Goal: Task Accomplishment & Management: Complete application form

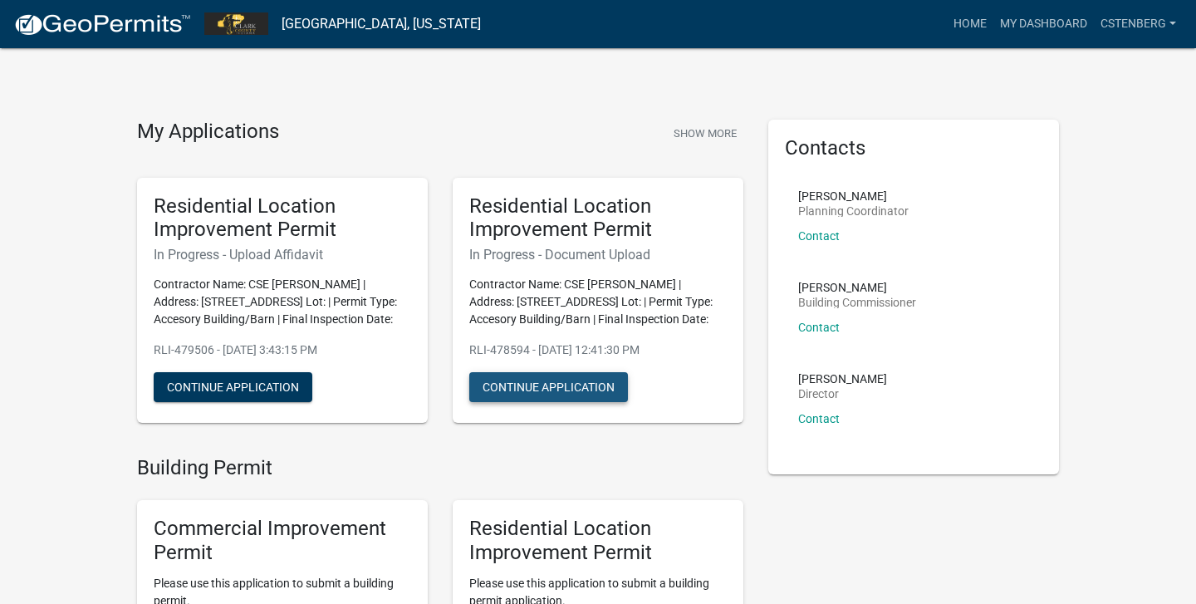
click at [532, 384] on button "Continue Application" at bounding box center [548, 387] width 159 height 30
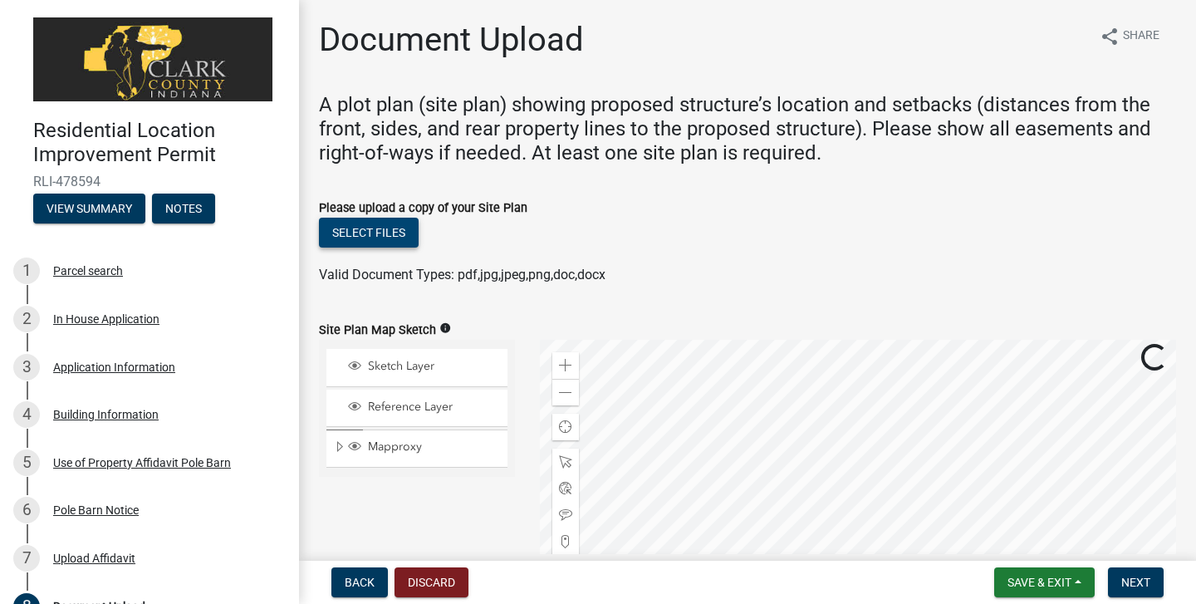
click at [403, 233] on button "Select files" at bounding box center [369, 233] width 100 height 30
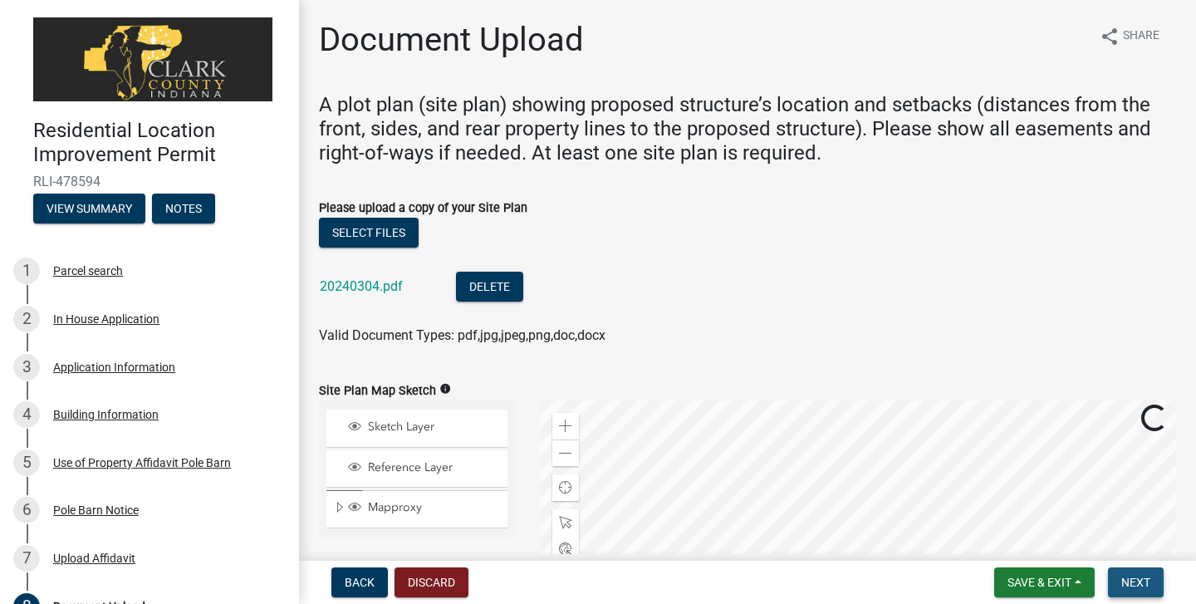
click at [1133, 583] on span "Next" at bounding box center [1135, 581] width 29 height 13
click at [1132, 583] on span "Next" at bounding box center [1135, 581] width 29 height 13
click at [246, 559] on div "7 Upload Affidavit" at bounding box center [142, 558] width 259 height 27
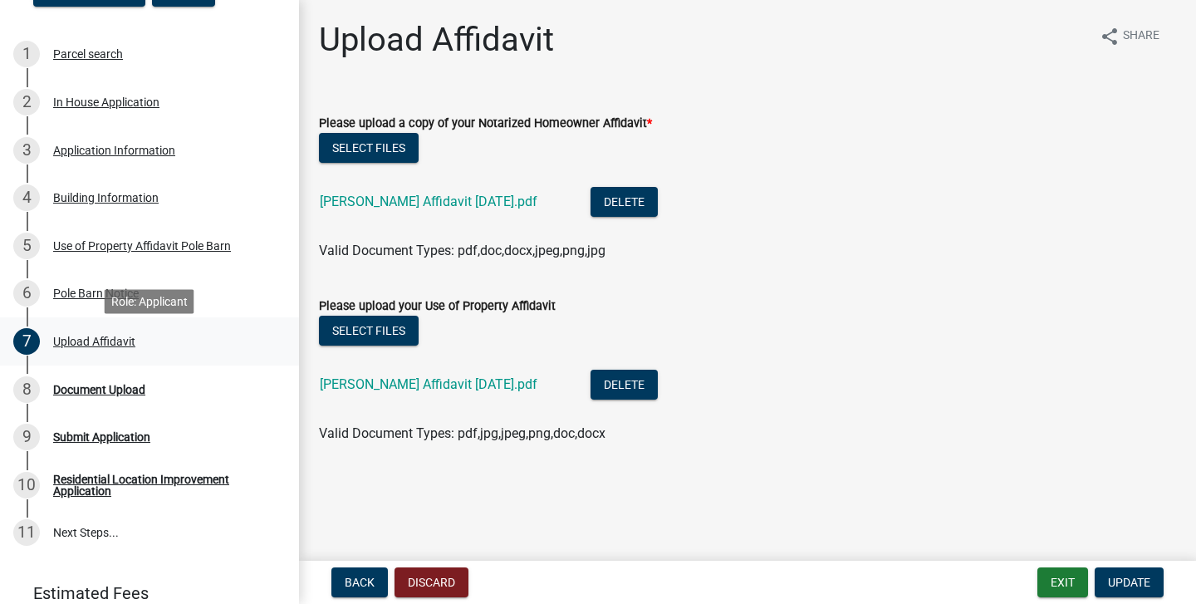
scroll to position [221, 0]
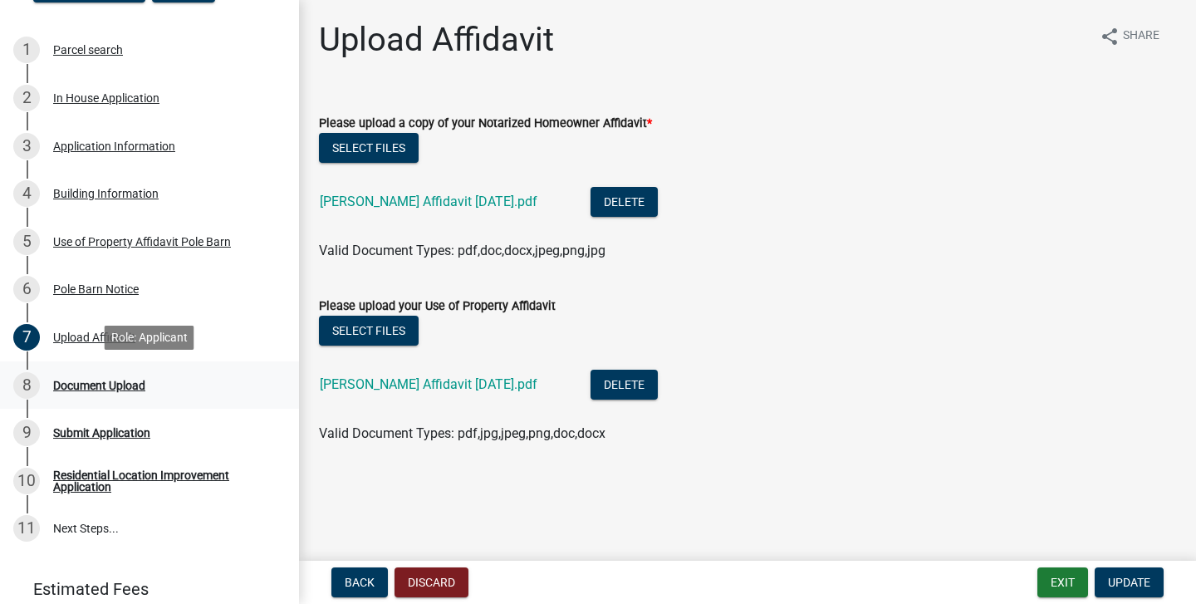
click at [131, 386] on div "Document Upload" at bounding box center [99, 385] width 92 height 12
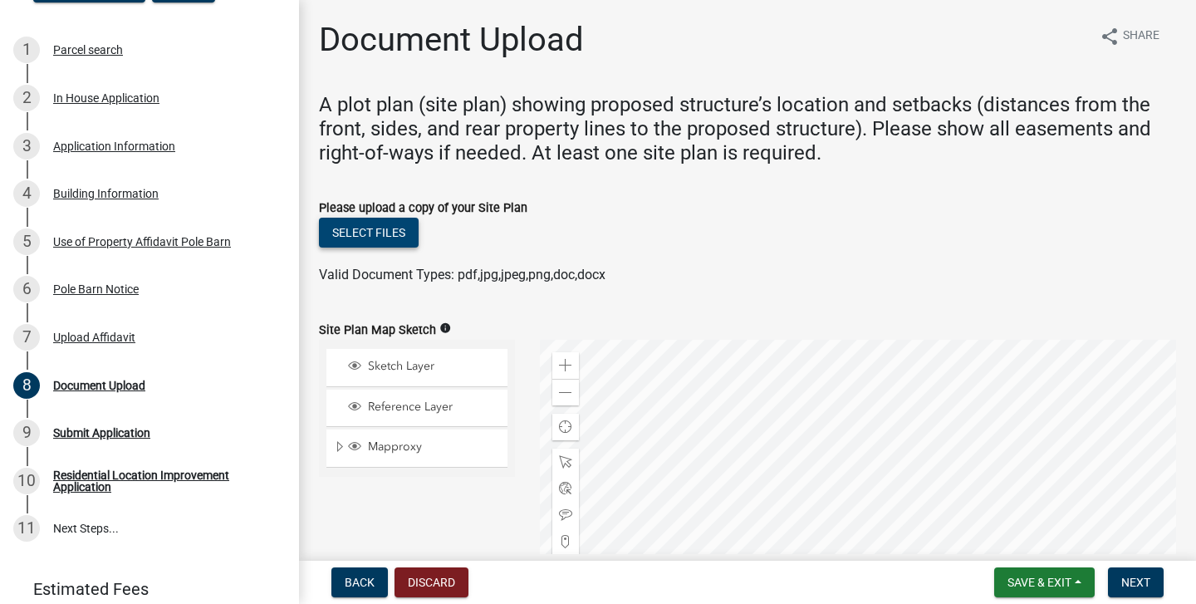
click at [396, 234] on button "Select files" at bounding box center [369, 233] width 100 height 30
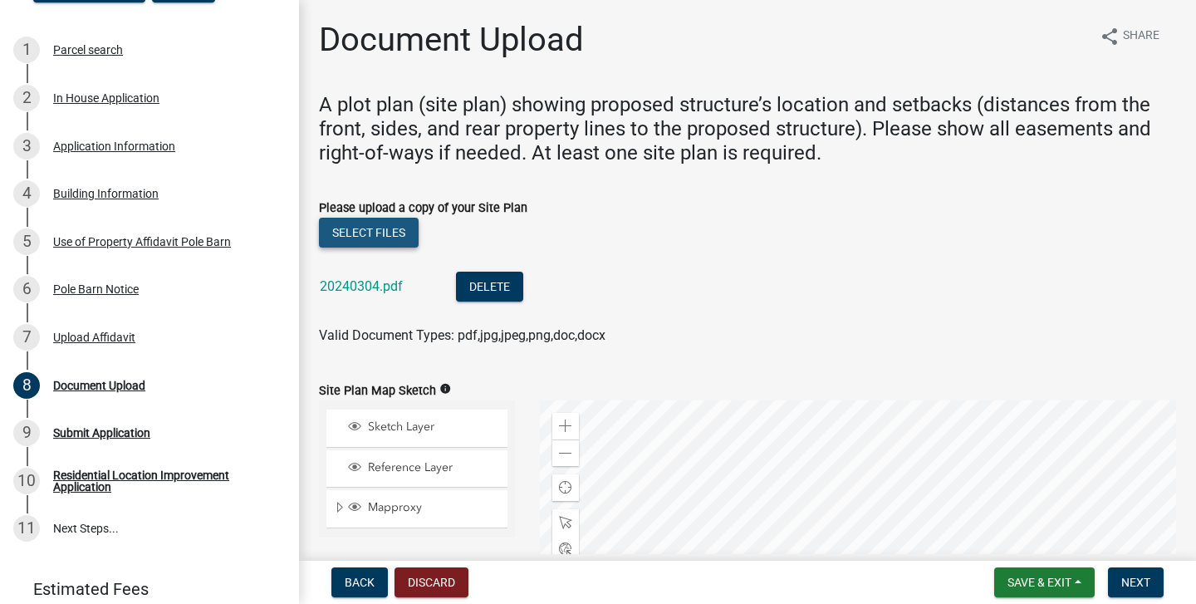
click at [394, 232] on button "Select files" at bounding box center [369, 233] width 100 height 30
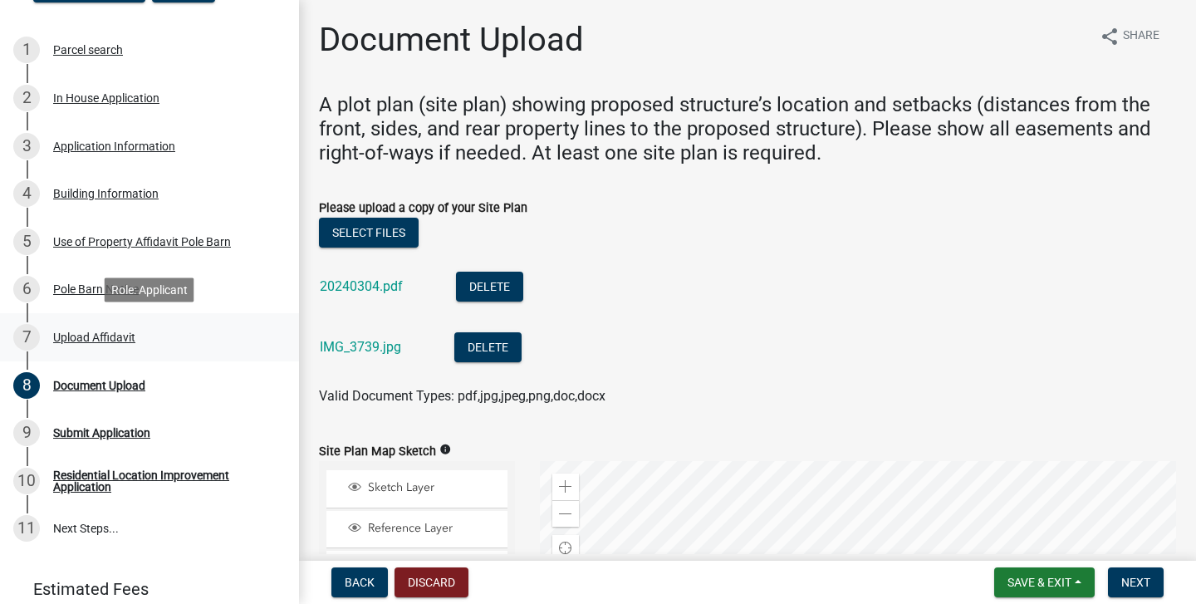
click at [86, 336] on div "Upload Affidavit" at bounding box center [94, 337] width 82 height 12
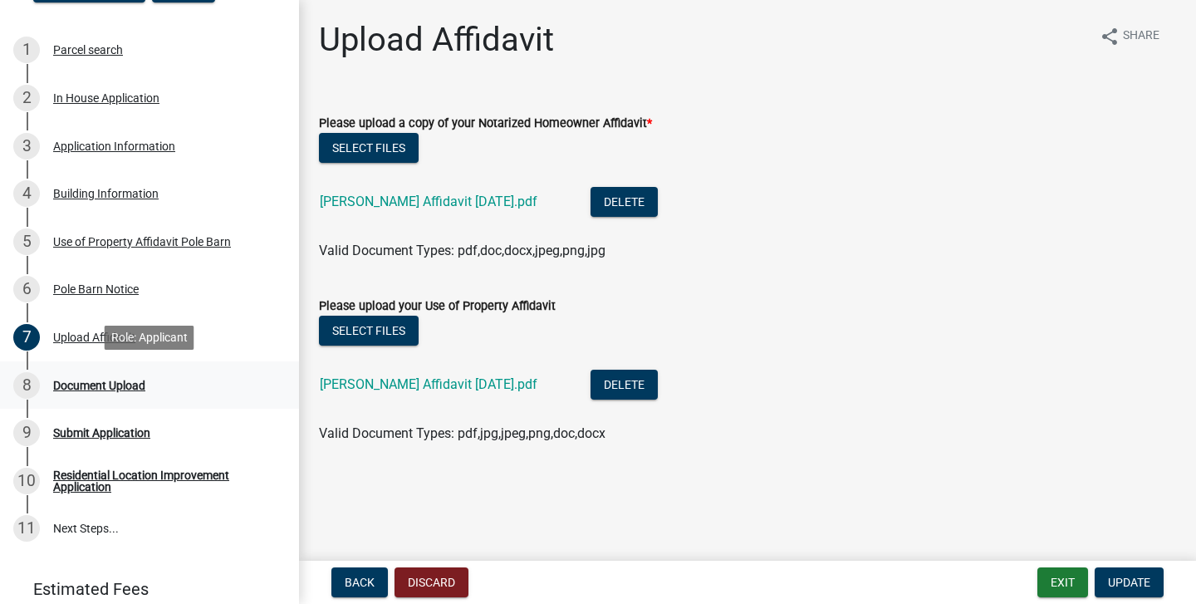
click at [112, 385] on div "Document Upload" at bounding box center [99, 385] width 92 height 12
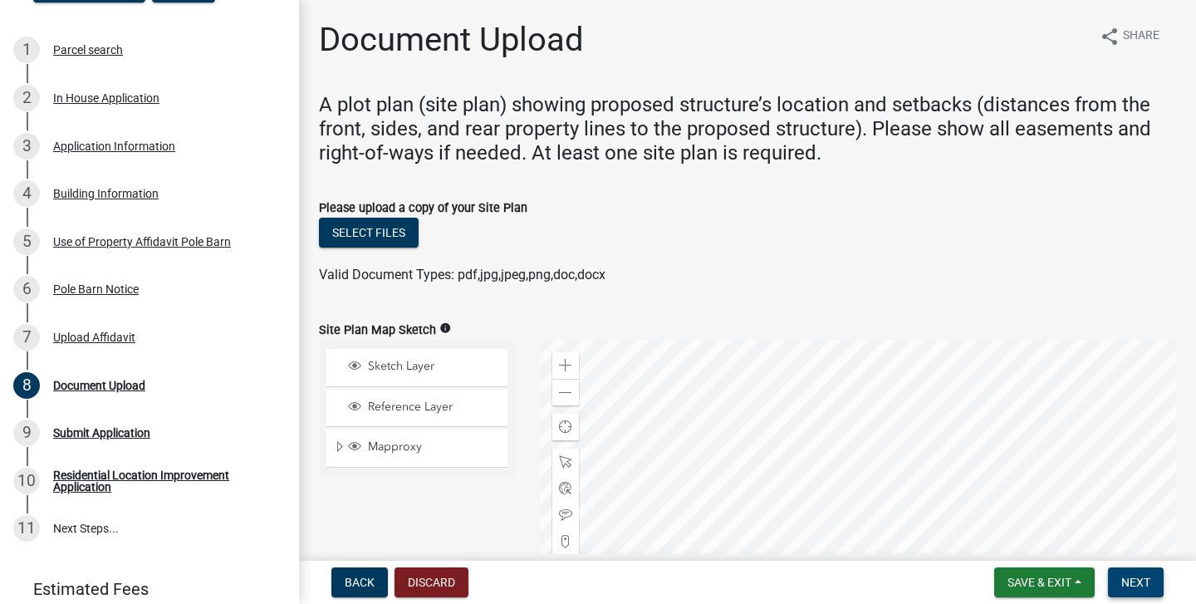
click at [1130, 576] on span "Next" at bounding box center [1135, 581] width 29 height 13
click at [396, 233] on button "Select files" at bounding box center [369, 233] width 100 height 30
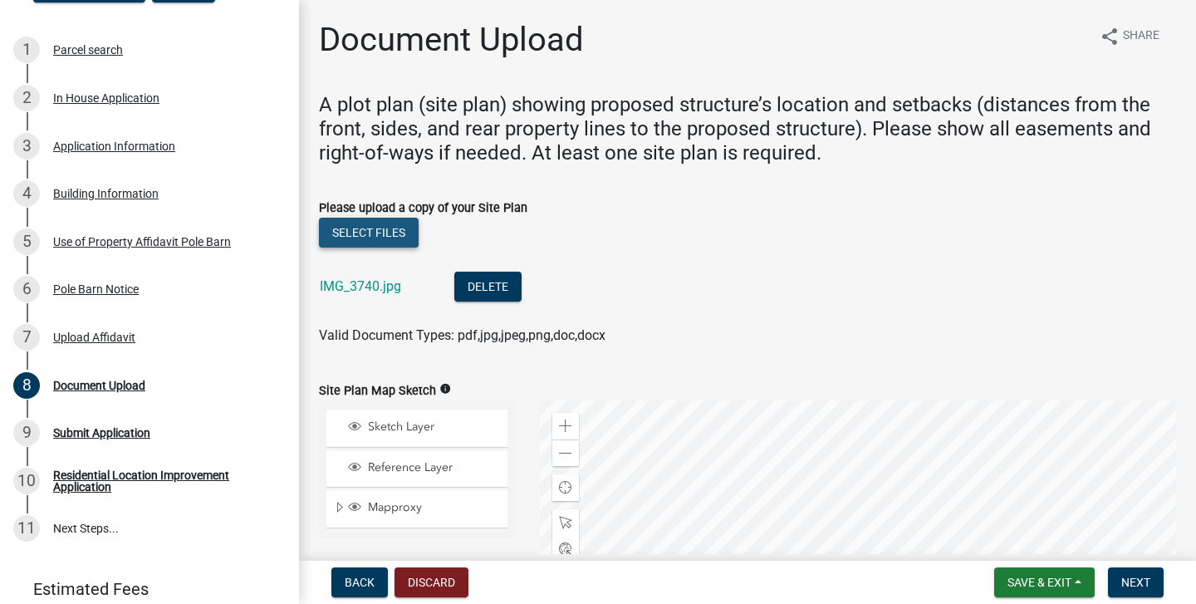
click at [381, 232] on button "Select files" at bounding box center [369, 233] width 100 height 30
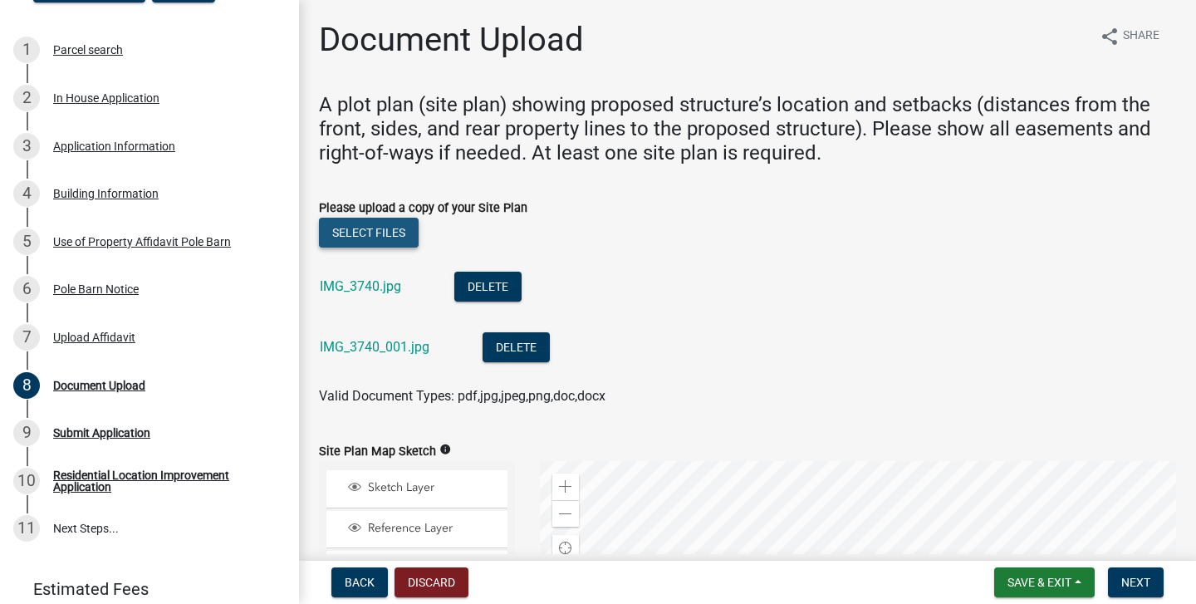
click at [382, 231] on button "Select files" at bounding box center [369, 233] width 100 height 30
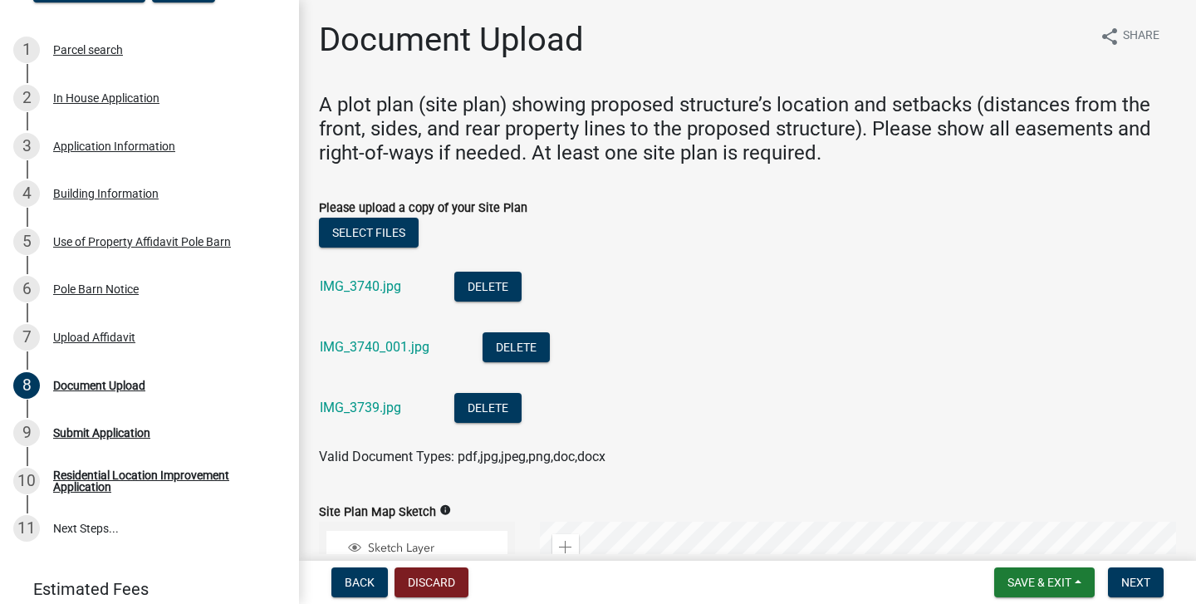
click at [943, 358] on li "IMG_3740_001.jpg Delete" at bounding box center [747, 349] width 857 height 61
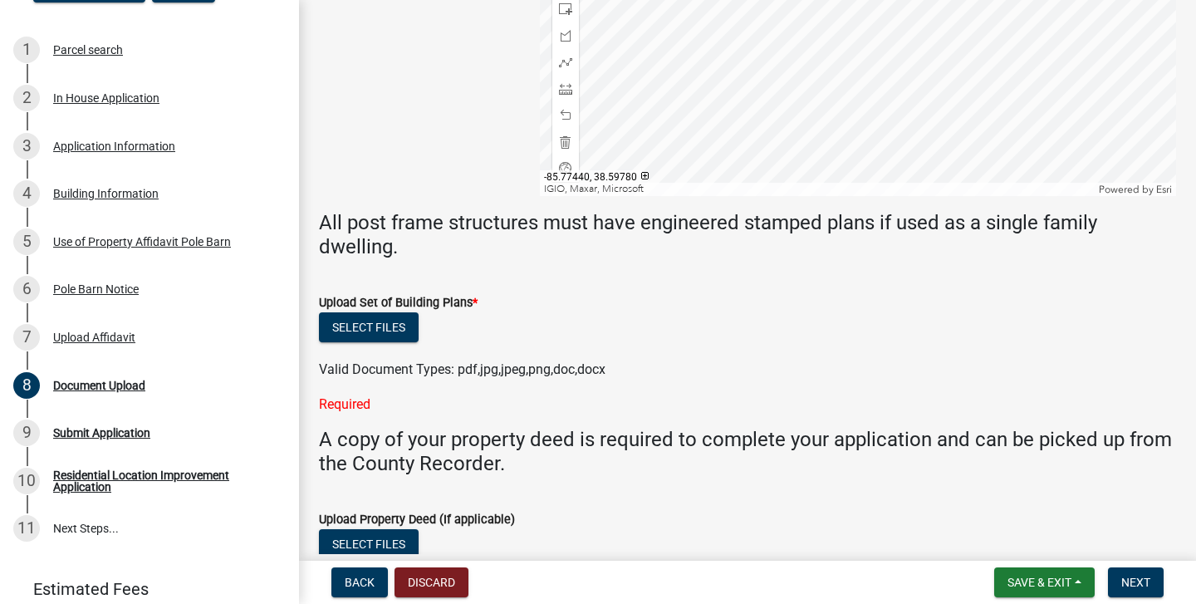
scroll to position [748, 0]
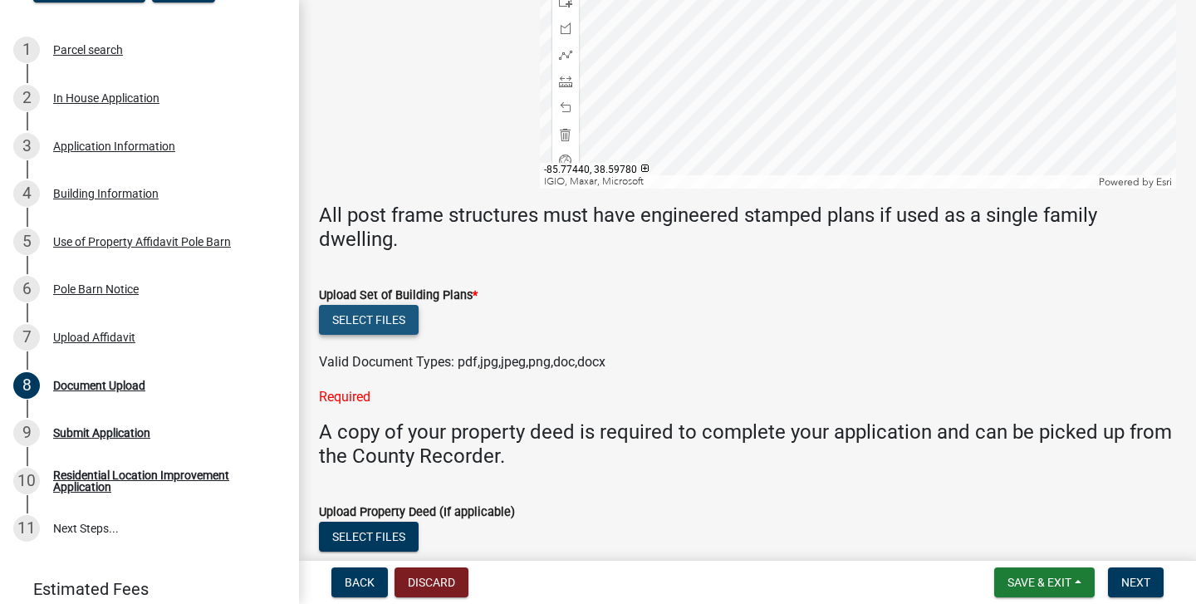
click at [379, 319] on button "Select files" at bounding box center [369, 320] width 100 height 30
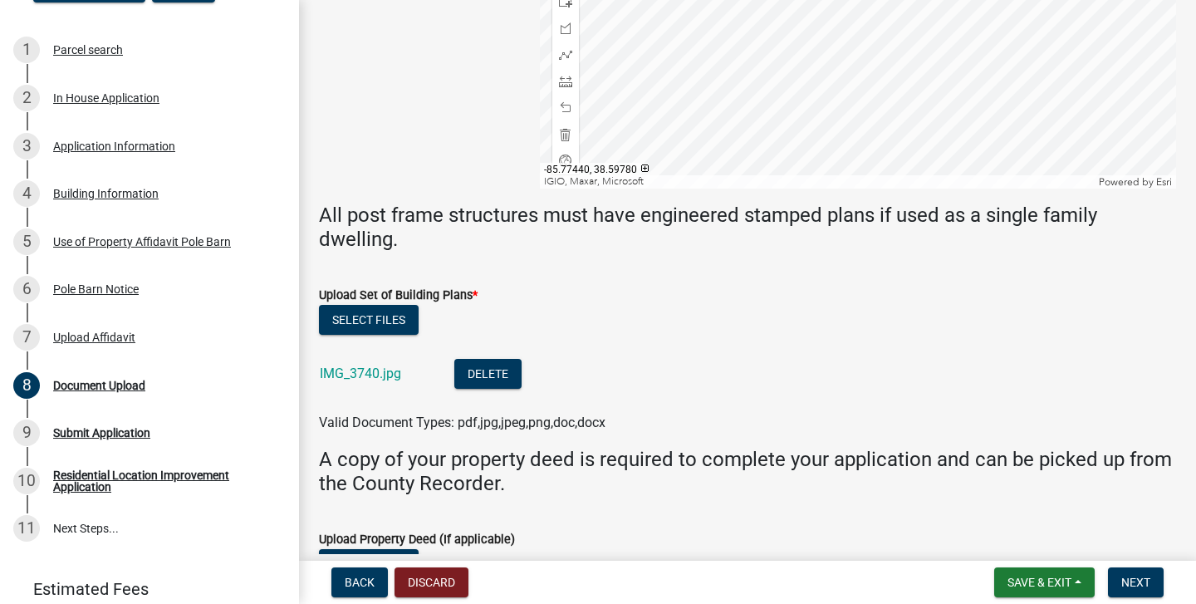
click at [834, 377] on li "IMG_3740.jpg Delete" at bounding box center [747, 375] width 857 height 61
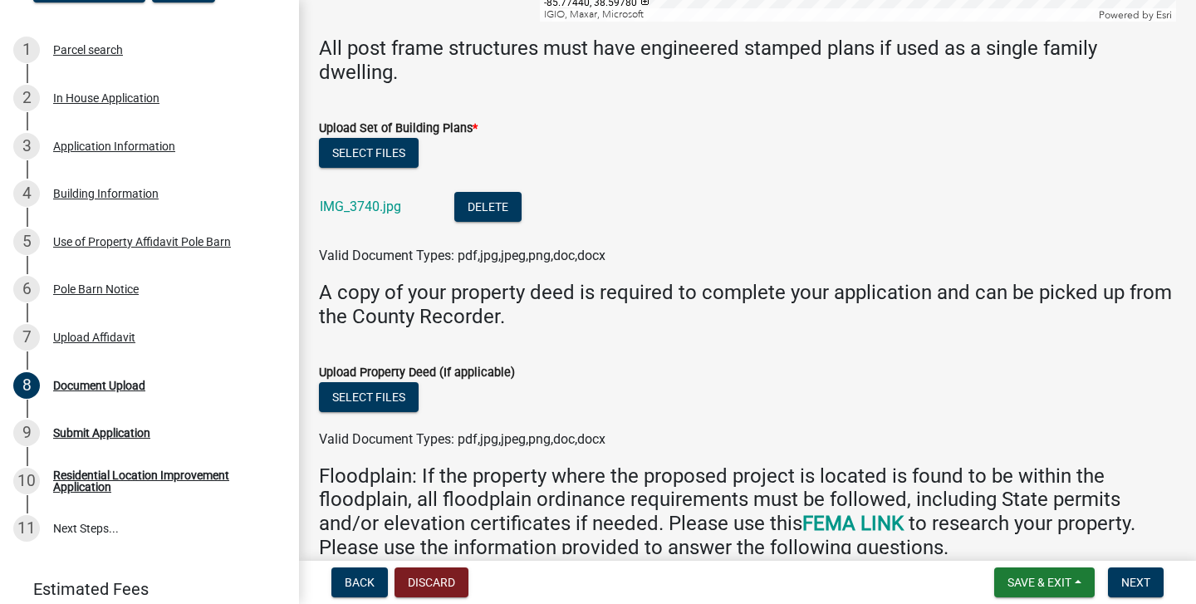
scroll to position [923, 0]
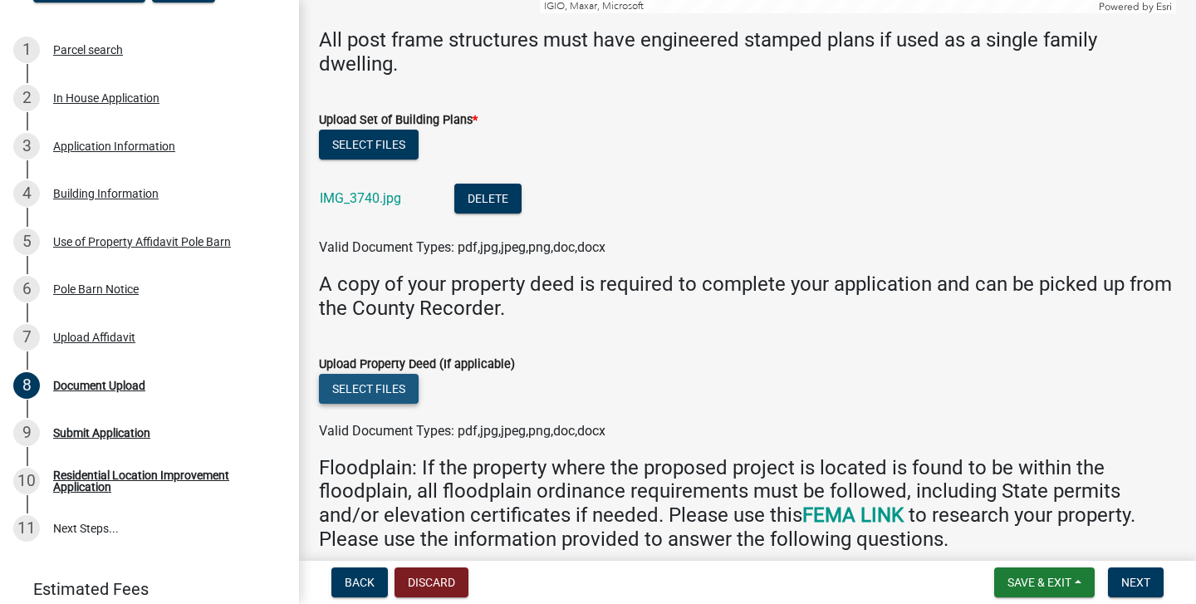
click at [396, 383] on button "Select files" at bounding box center [369, 389] width 100 height 30
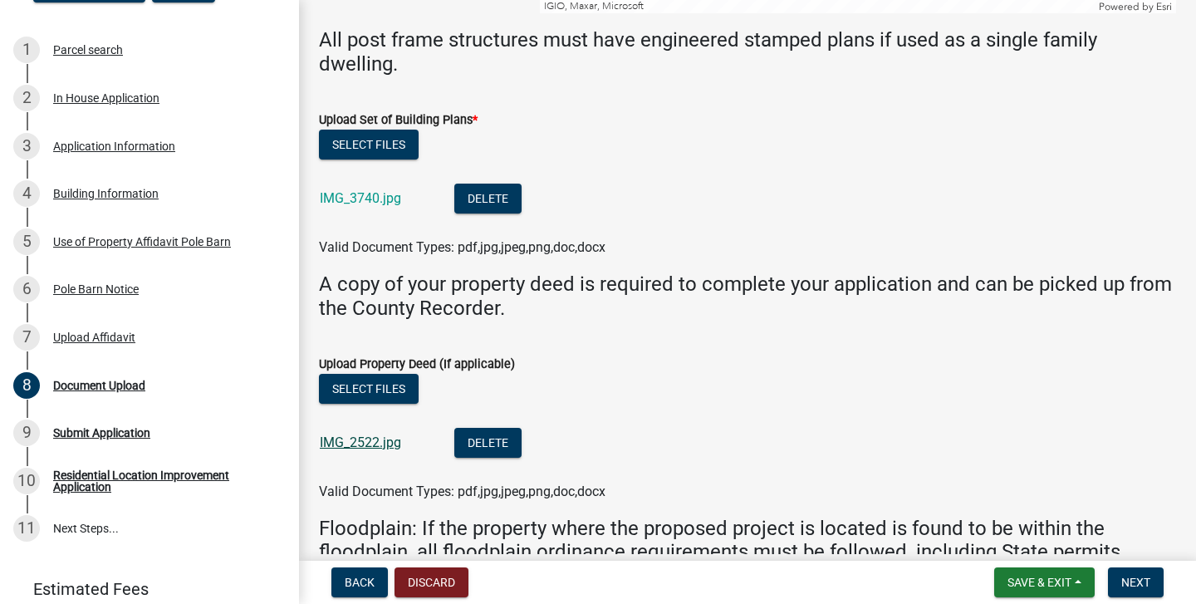
click at [361, 434] on link "IMG_2522.jpg" at bounding box center [360, 442] width 81 height 16
click at [489, 432] on button "Delete" at bounding box center [487, 443] width 67 height 30
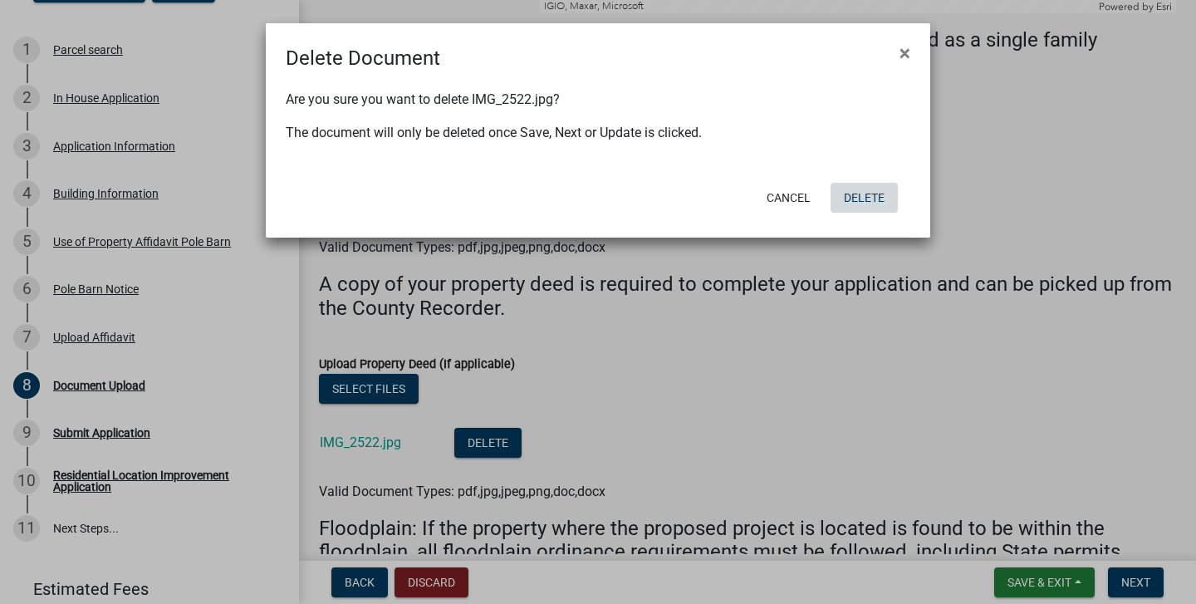
click at [859, 196] on button "Delete" at bounding box center [863, 198] width 67 height 30
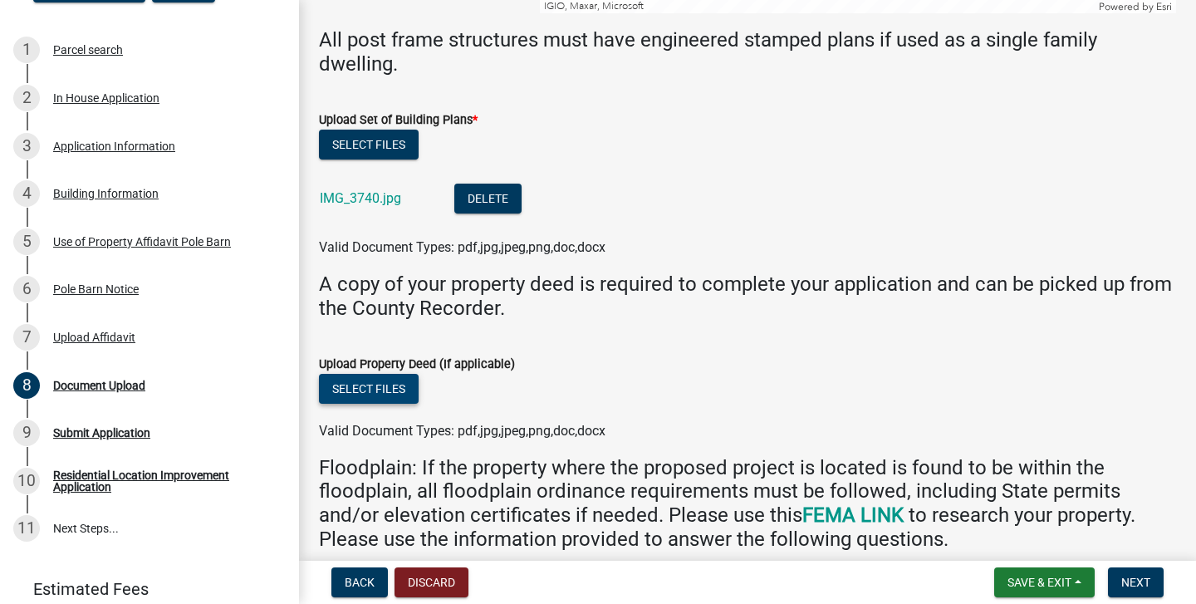
click at [389, 386] on button "Select files" at bounding box center [369, 389] width 100 height 30
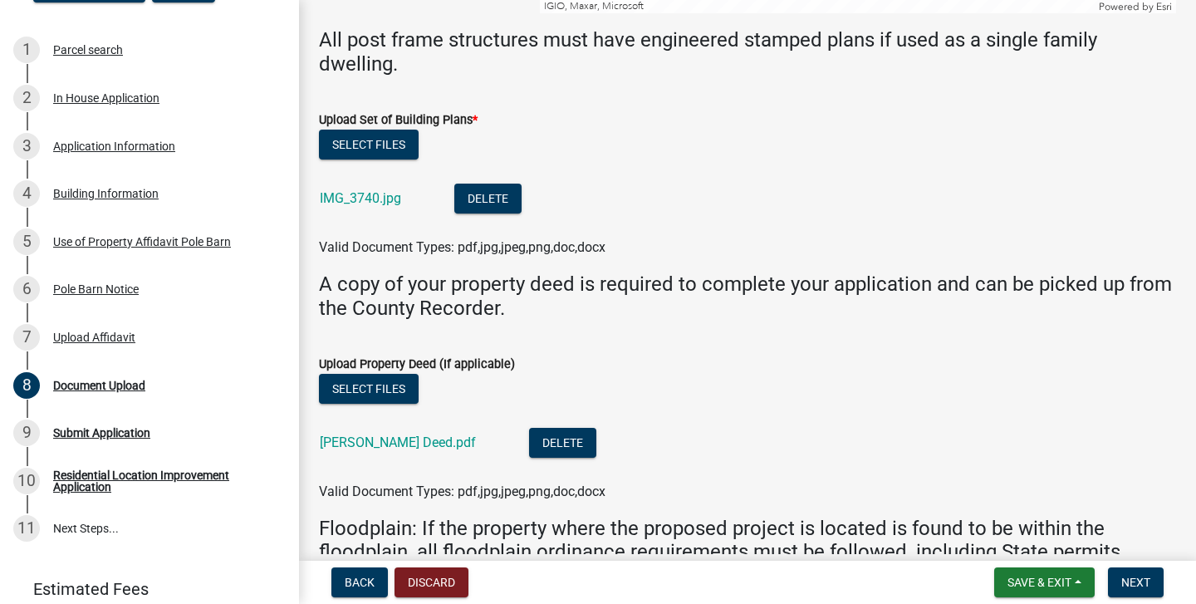
click at [943, 392] on div "Select files" at bounding box center [747, 391] width 857 height 34
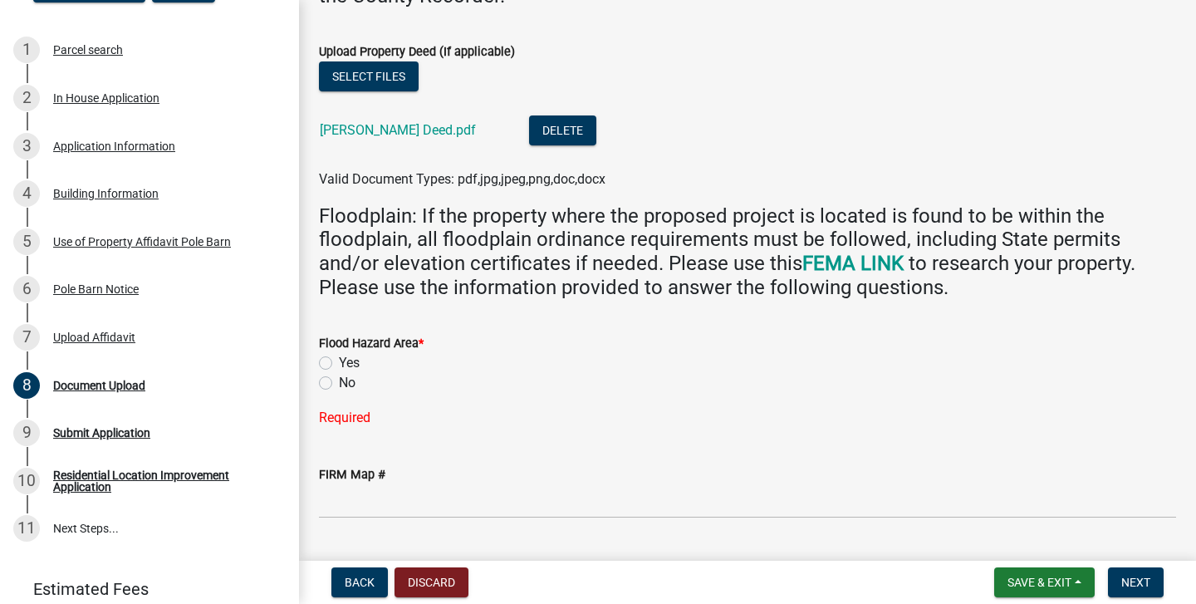
scroll to position [1248, 0]
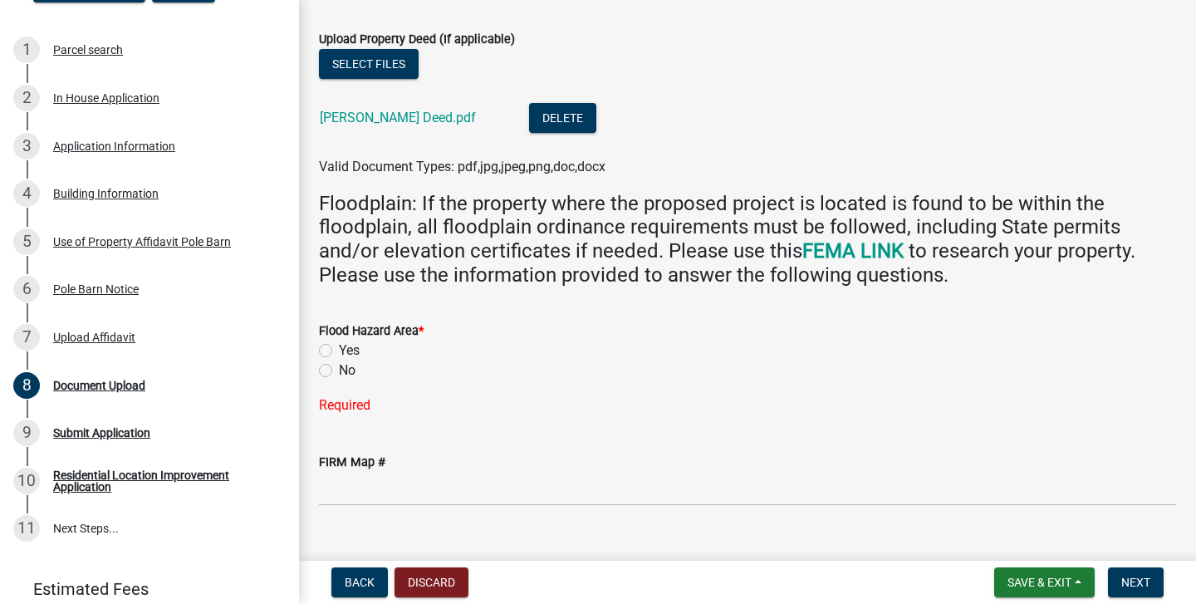
click at [339, 362] on label "No" at bounding box center [347, 370] width 17 height 20
click at [339, 362] on input "No" at bounding box center [344, 365] width 11 height 11
radio input "true"
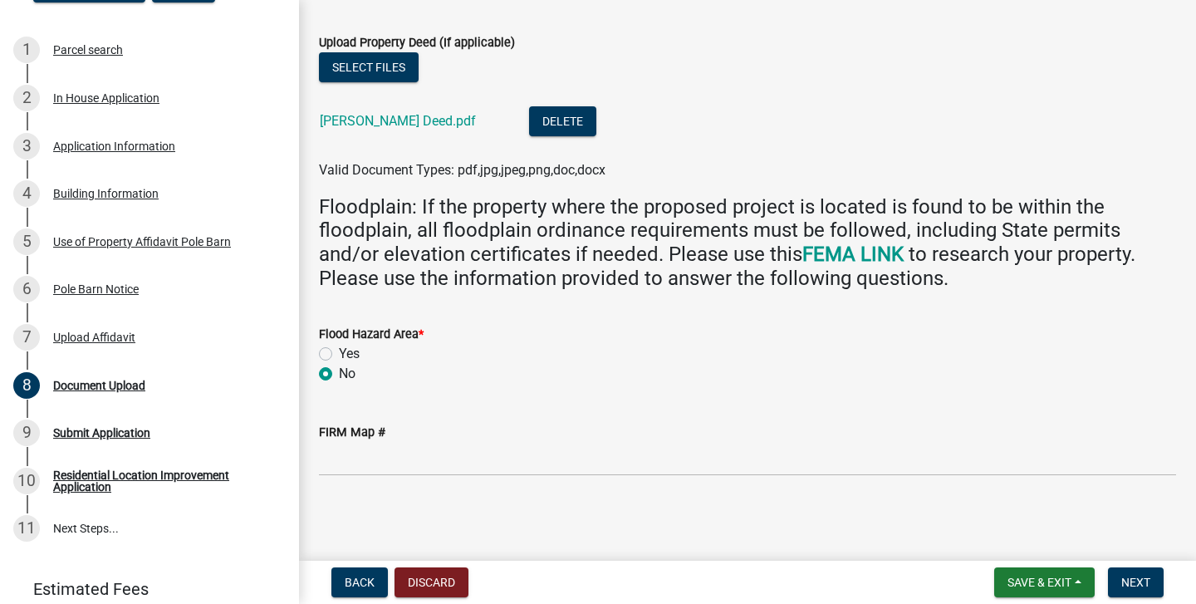
scroll to position [1237, 0]
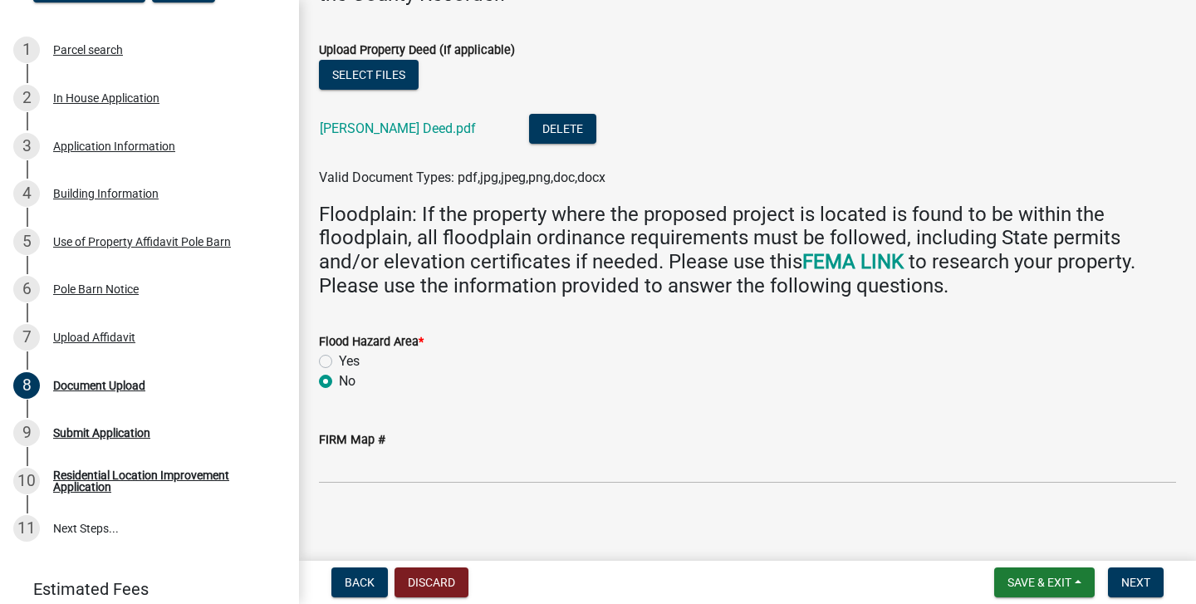
click at [585, 389] on wm-data-entity-input "Flood Hazard Area * Yes No" at bounding box center [747, 358] width 857 height 95
click at [1131, 572] on button "Next" at bounding box center [1136, 582] width 56 height 30
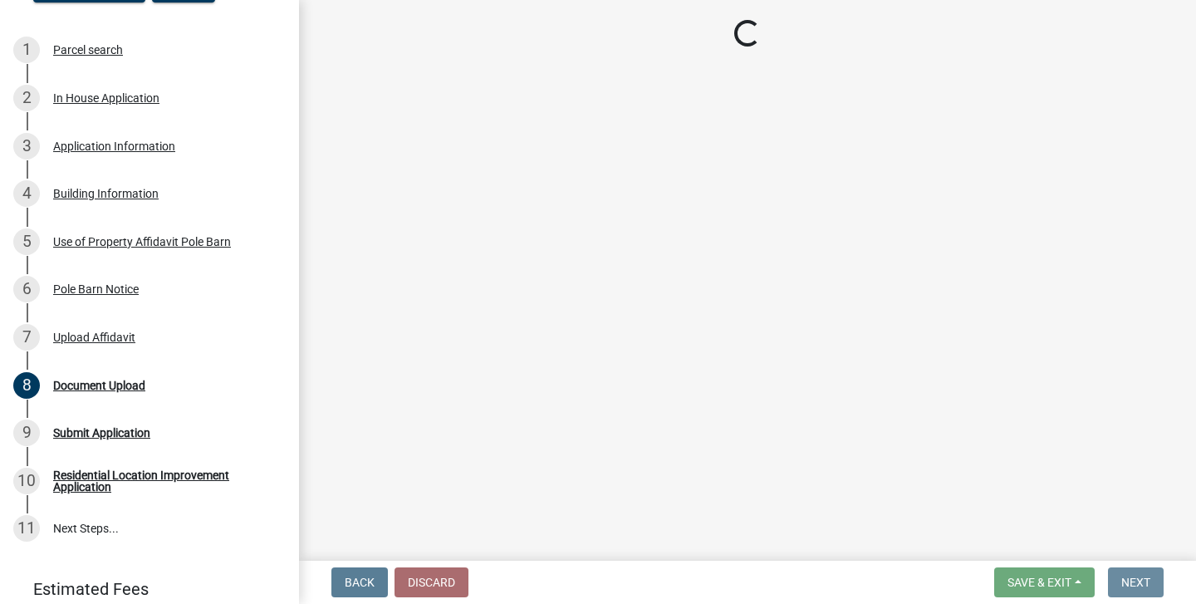
scroll to position [0, 0]
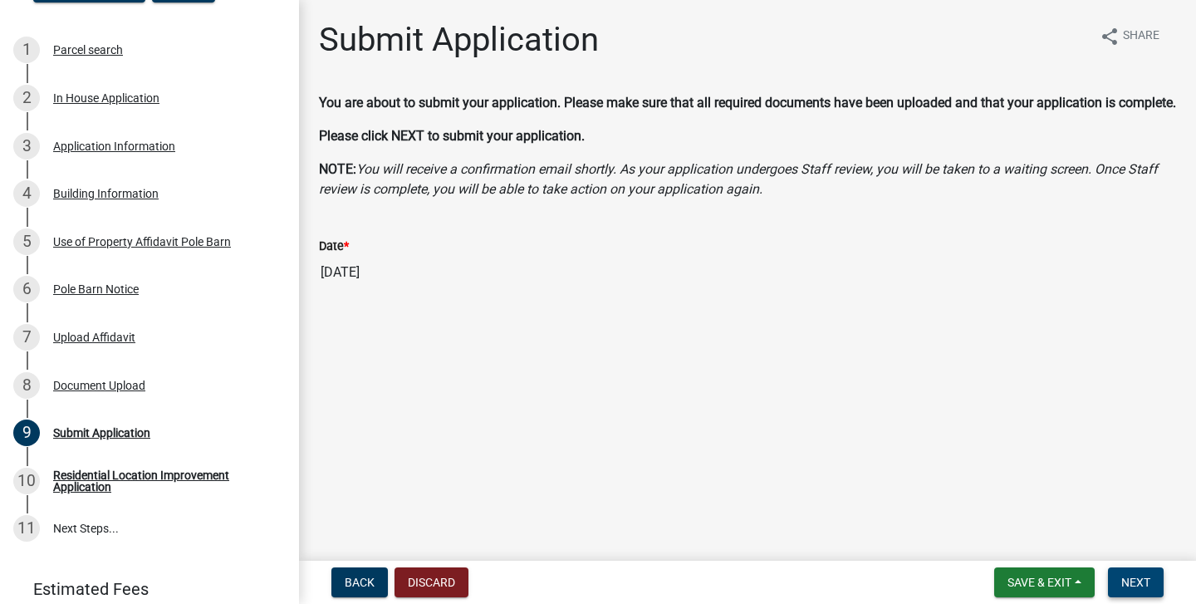
click at [1128, 578] on span "Next" at bounding box center [1135, 581] width 29 height 13
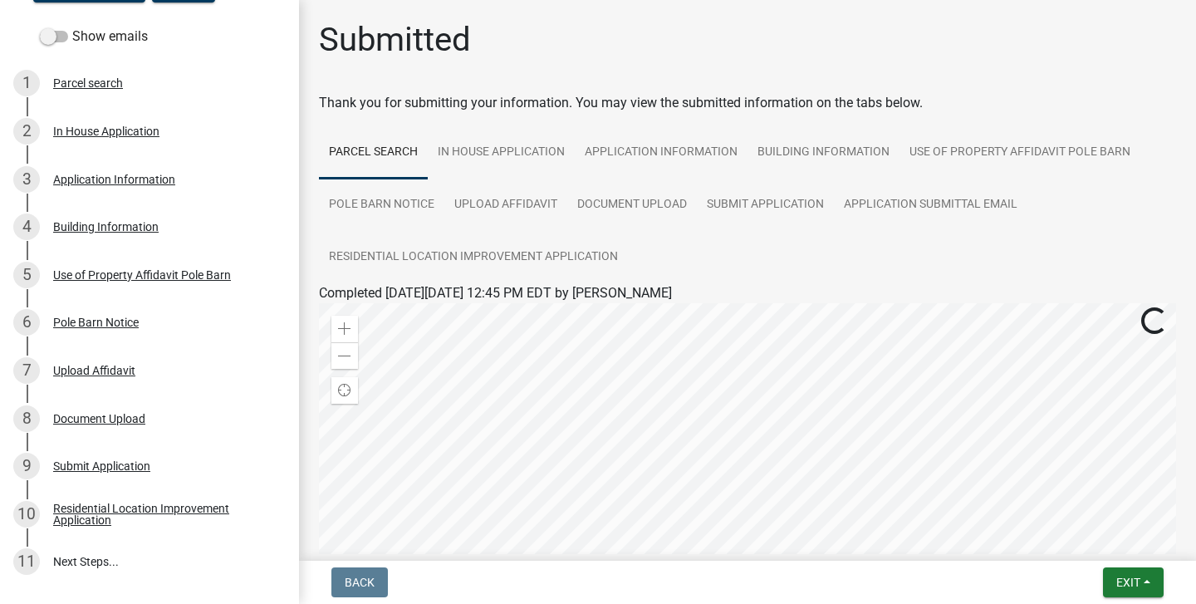
click at [1081, 219] on ul "Parcel search In House Application Application Information Building Information…" at bounding box center [747, 204] width 857 height 157
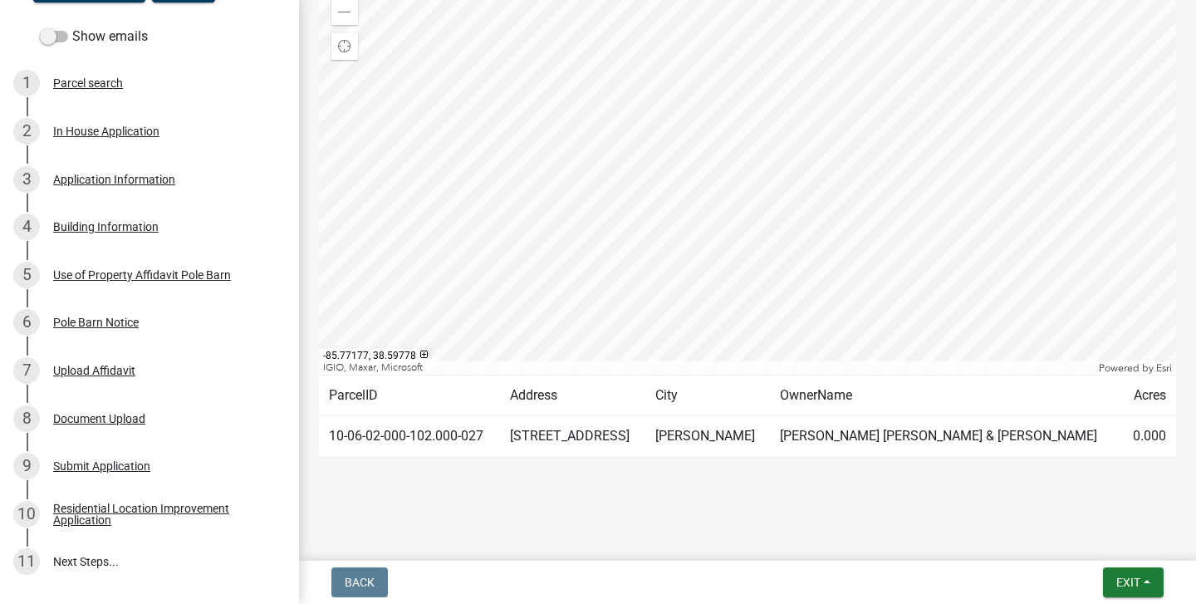
scroll to position [344, 0]
